Goal: Task Accomplishment & Management: Use online tool/utility

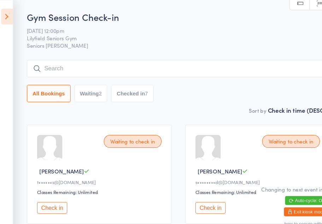
click at [5, 14] on icon at bounding box center [8, 15] width 11 height 15
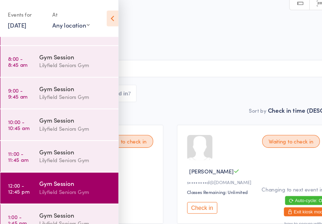
scroll to position [44, 0]
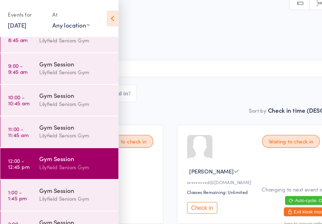
click at [29, 183] on link "1:00 - 1:45 pm Gym Session [PERSON_NAME] Seniors Gym" at bounding box center [57, 183] width 111 height 29
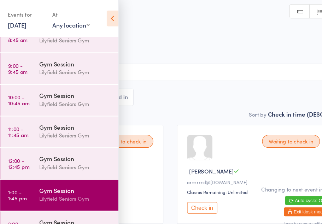
click at [105, 19] on icon at bounding box center [107, 17] width 11 height 15
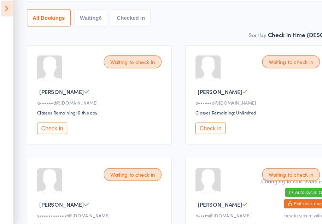
click at [198, 122] on button "Check in" at bounding box center [199, 127] width 28 height 11
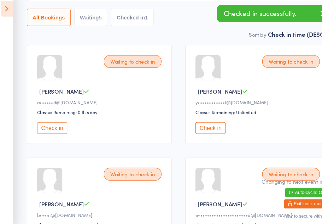
click at [46, 123] on button "Check in" at bounding box center [50, 127] width 28 height 11
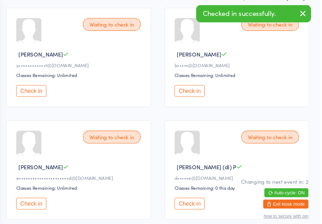
scroll to position [103, 0]
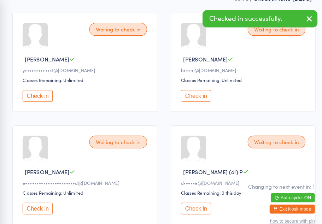
click at [37, 90] on button "Check in" at bounding box center [50, 92] width 28 height 11
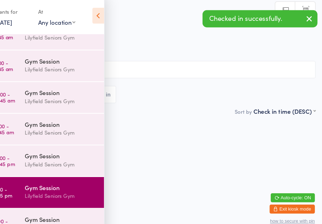
scroll to position [0, 0]
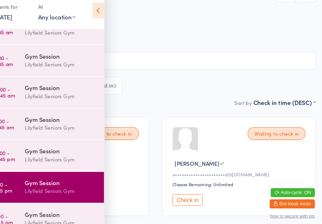
click at [102, 10] on icon at bounding box center [107, 17] width 11 height 15
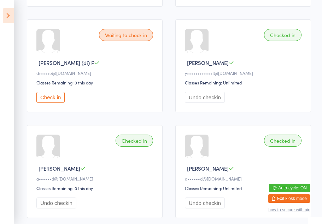
scroll to position [204, 0]
click at [51, 103] on button "Check in" at bounding box center [50, 97] width 28 height 11
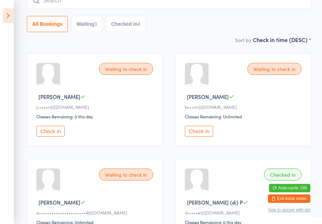
scroll to position [64, 0]
click at [50, 137] on button "Check in" at bounding box center [50, 131] width 28 height 11
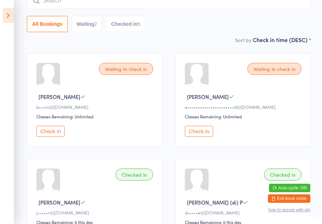
click at [56, 135] on button "Check in" at bounding box center [50, 131] width 28 height 11
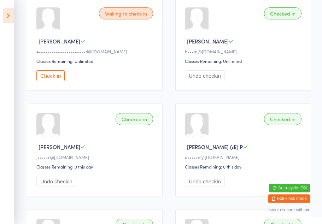
scroll to position [0, 0]
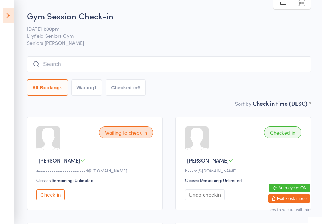
click at [7, 15] on icon at bounding box center [8, 15] width 11 height 15
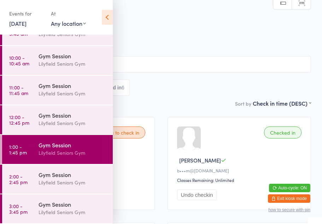
scroll to position [78, 0]
click at [43, 181] on div "Lilyfield Seniors Gym" at bounding box center [73, 183] width 68 height 8
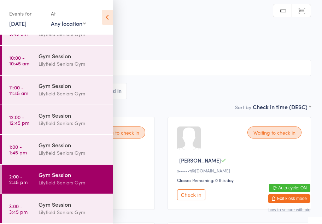
click at [106, 15] on icon at bounding box center [107, 17] width 11 height 15
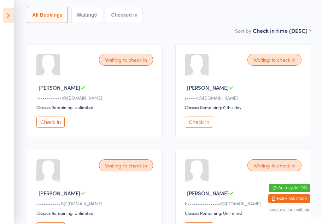
click at [197, 127] on button "Check in" at bounding box center [199, 122] width 28 height 11
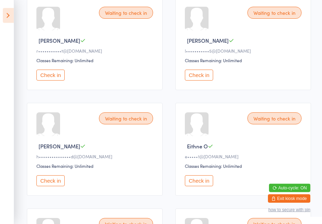
click at [200, 81] on button "Check in" at bounding box center [199, 75] width 28 height 11
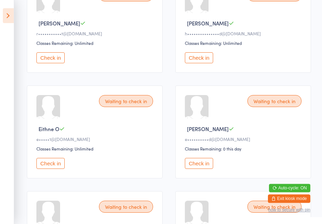
scroll to position [137, 0]
click at [201, 169] on button "Check in" at bounding box center [199, 163] width 28 height 11
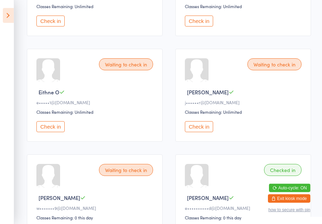
scroll to position [174, 0]
click at [194, 131] on button "Check in" at bounding box center [199, 126] width 28 height 11
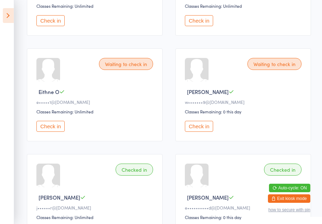
click at [48, 132] on button "Check in" at bounding box center [50, 126] width 28 height 11
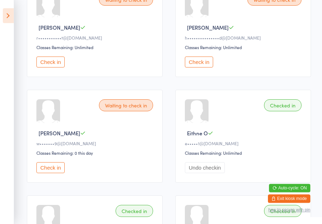
scroll to position [133, 0]
click at [52, 174] on button "Check in" at bounding box center [50, 168] width 28 height 11
